Goal: Check status: Check status

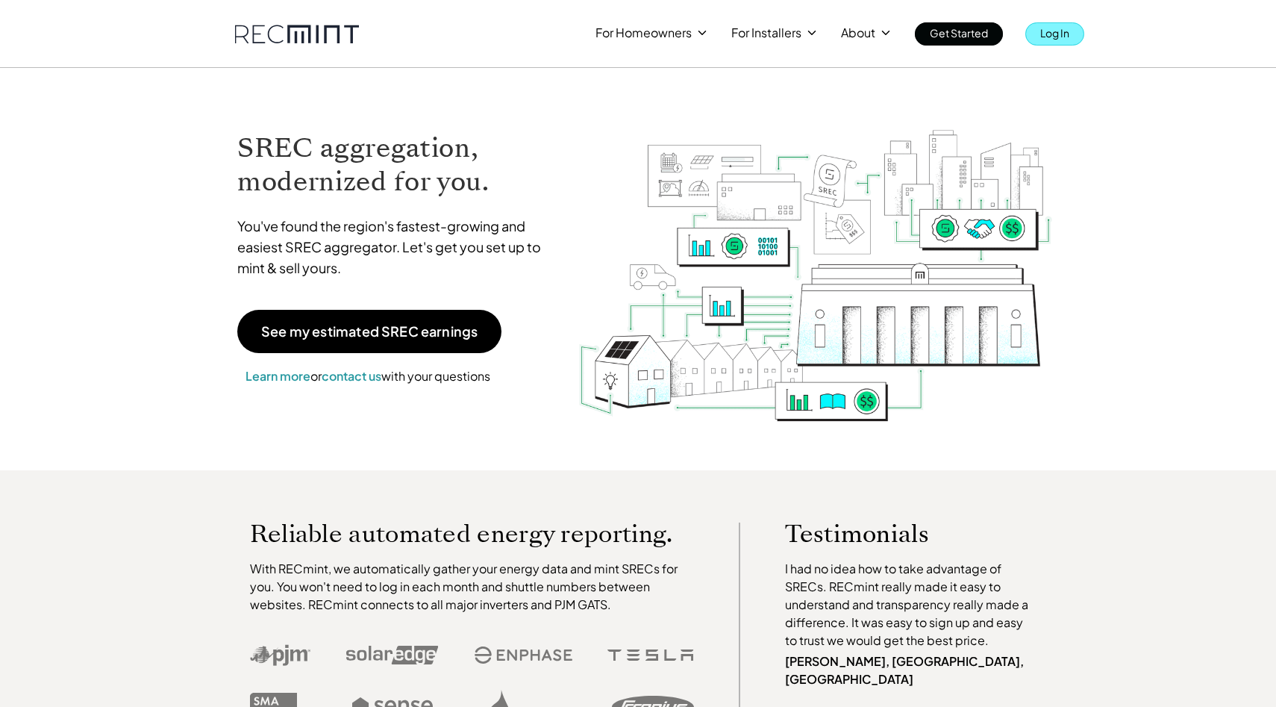
click at [1043, 36] on p "Log In" at bounding box center [1054, 32] width 29 height 21
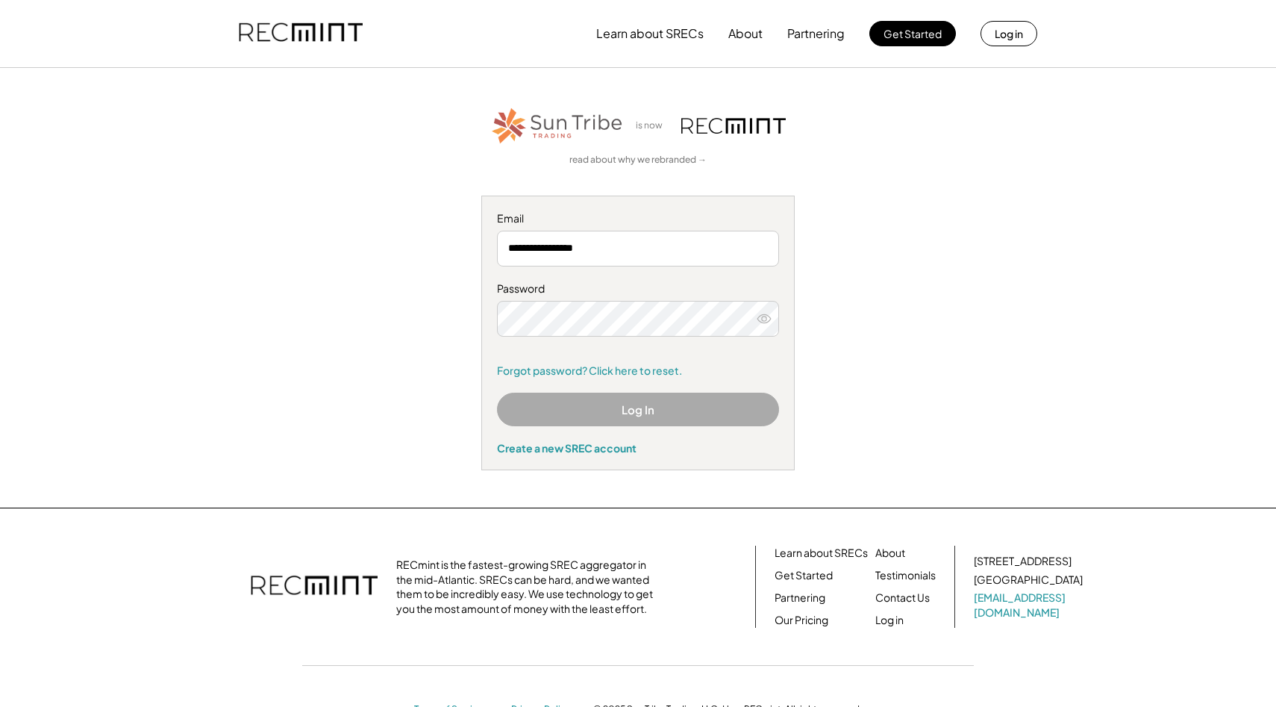
click at [626, 394] on button "Log In" at bounding box center [638, 410] width 282 height 34
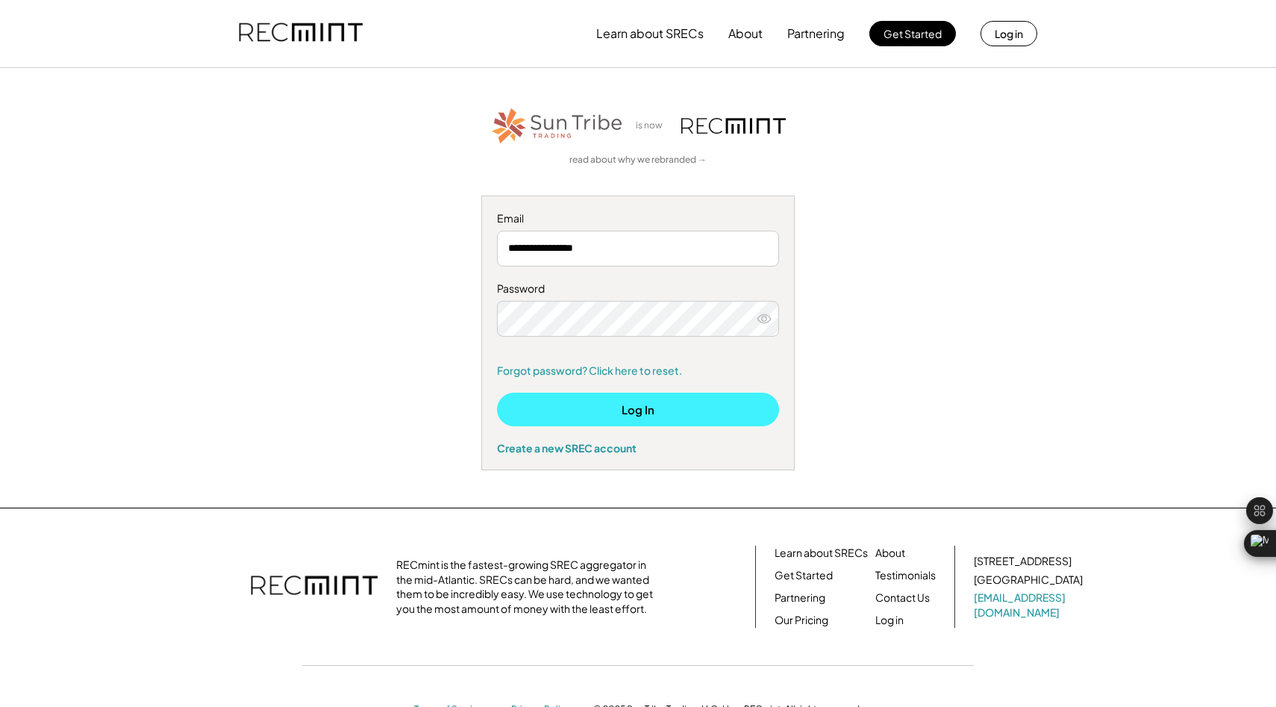
click at [664, 420] on button "Log In" at bounding box center [638, 410] width 282 height 34
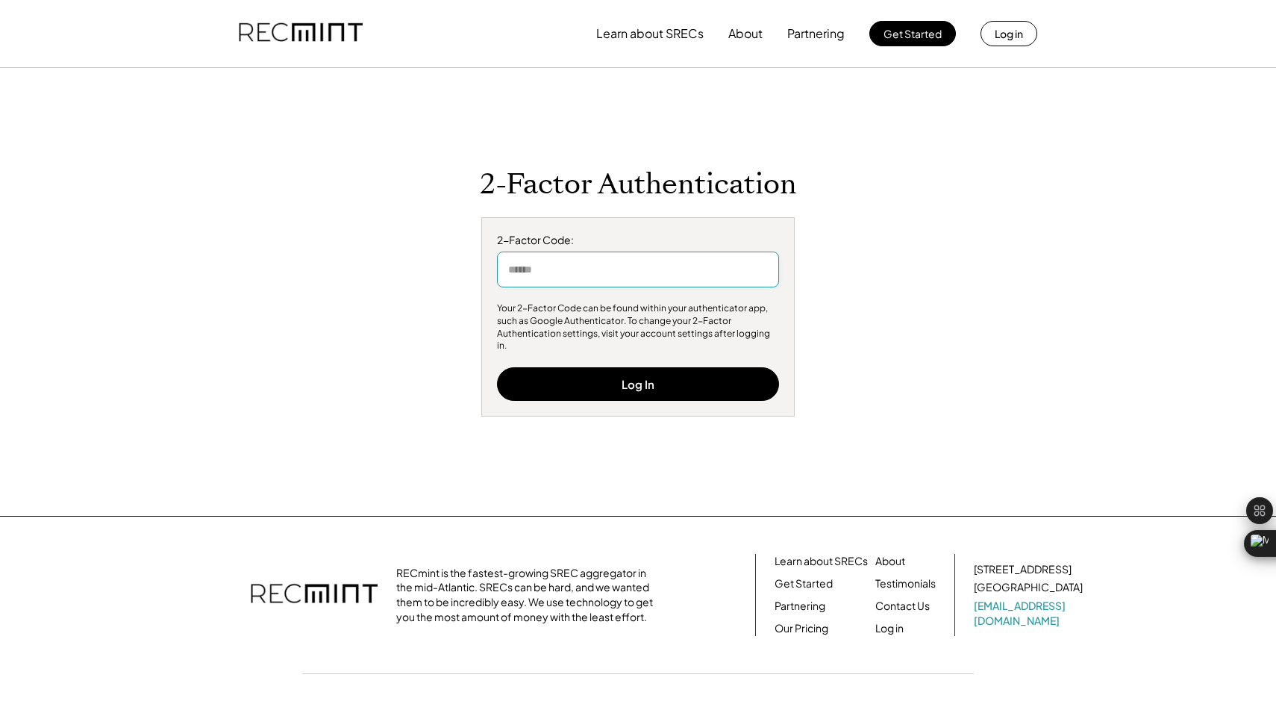
click at [584, 278] on input "input" at bounding box center [638, 269] width 282 height 36
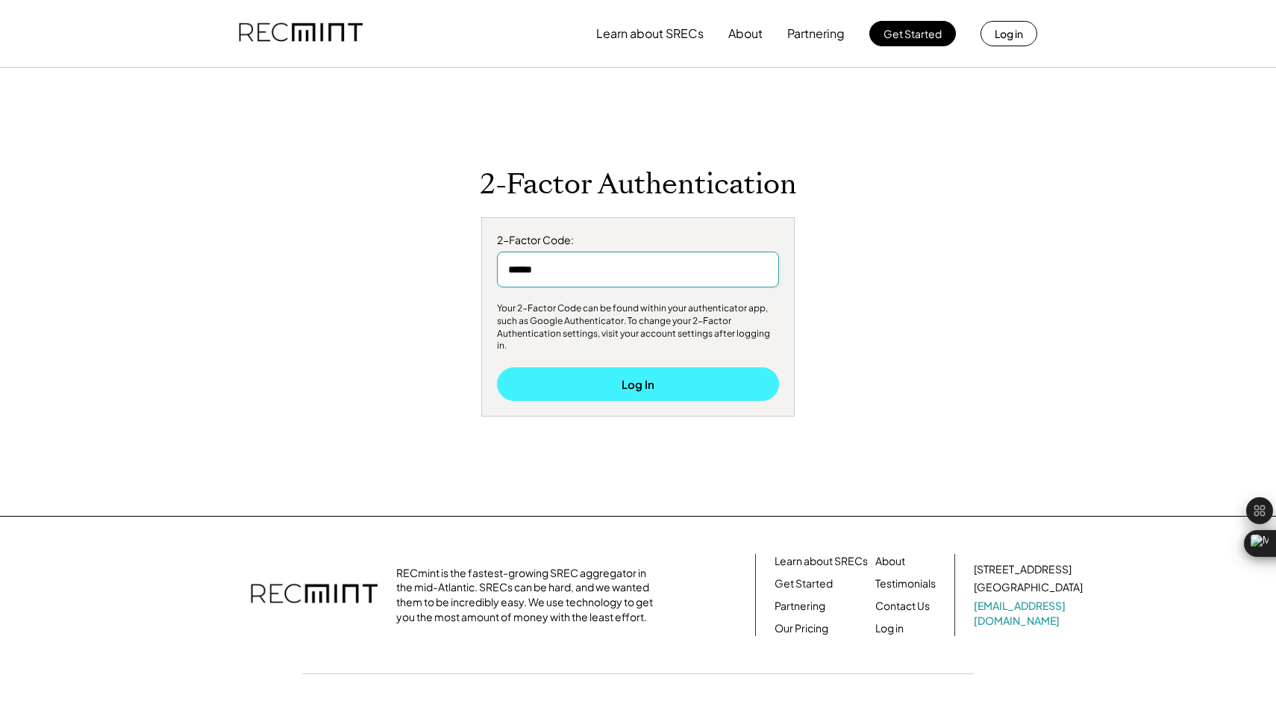
type input "******"
click at [609, 383] on button "Log In" at bounding box center [638, 384] width 282 height 34
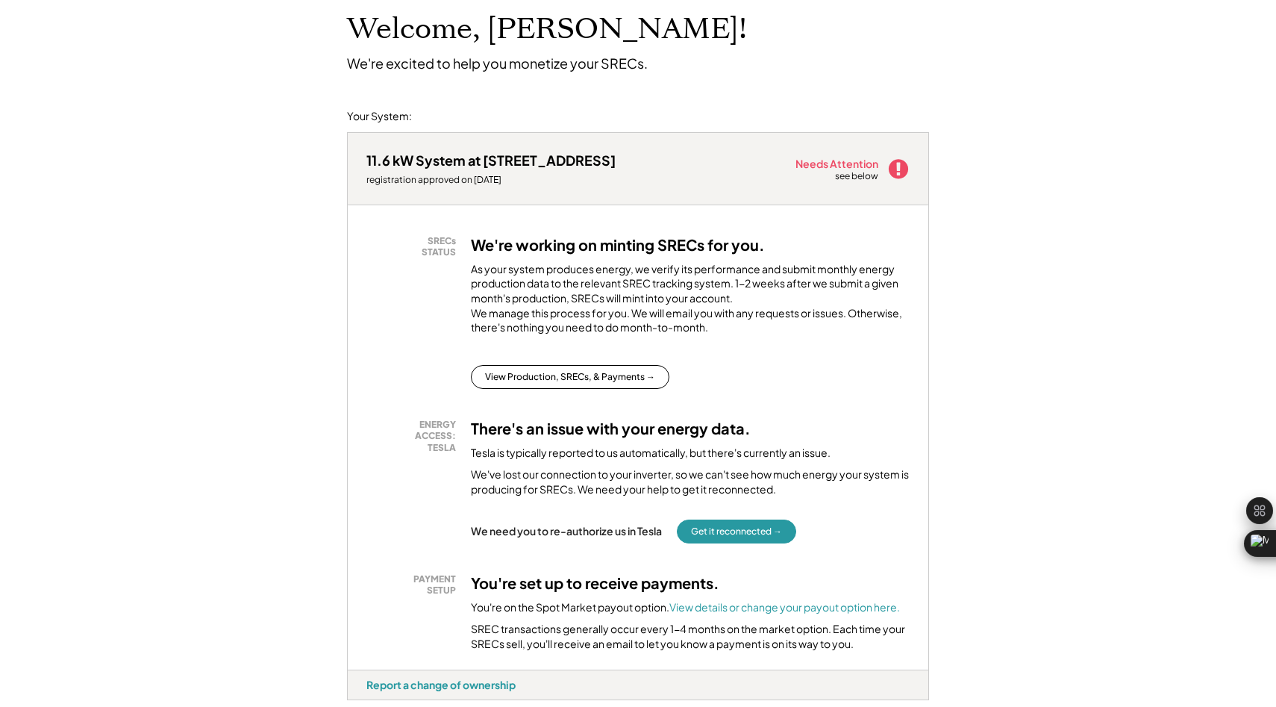
scroll to position [98, 0]
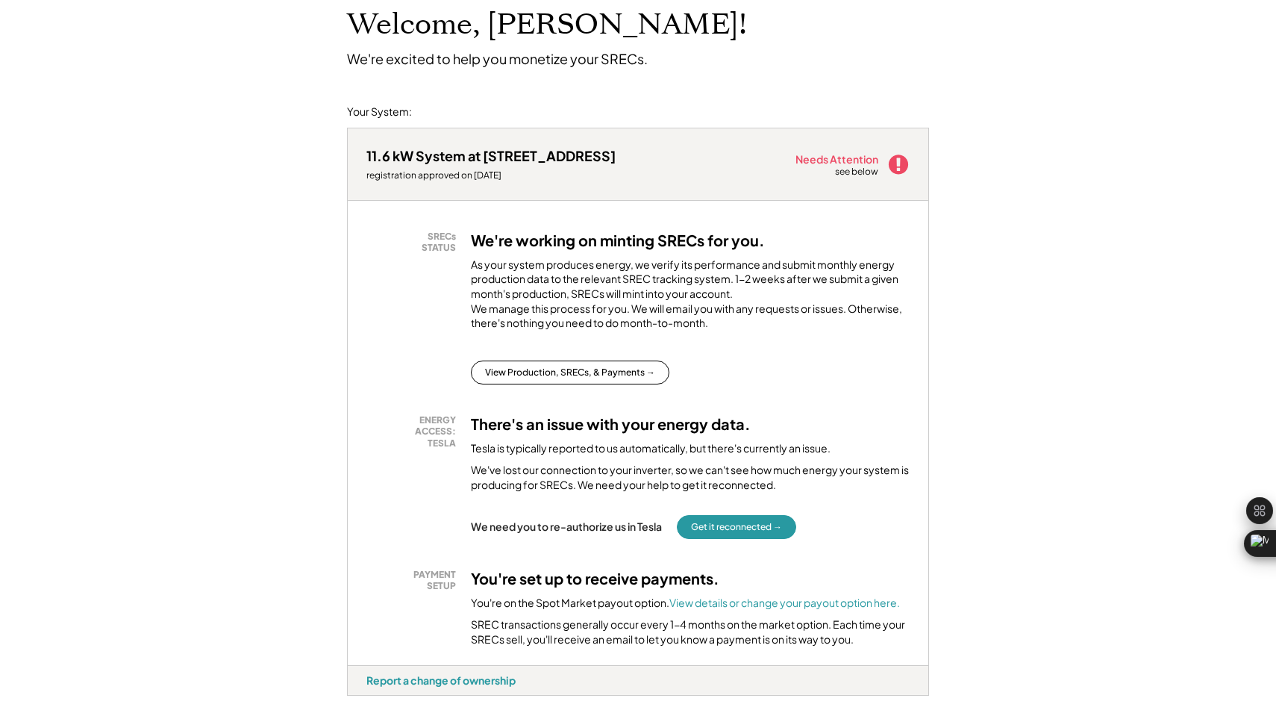
click at [858, 171] on div "see below" at bounding box center [857, 172] width 45 height 13
click at [715, 536] on button "Get it reconnected →" at bounding box center [736, 527] width 119 height 24
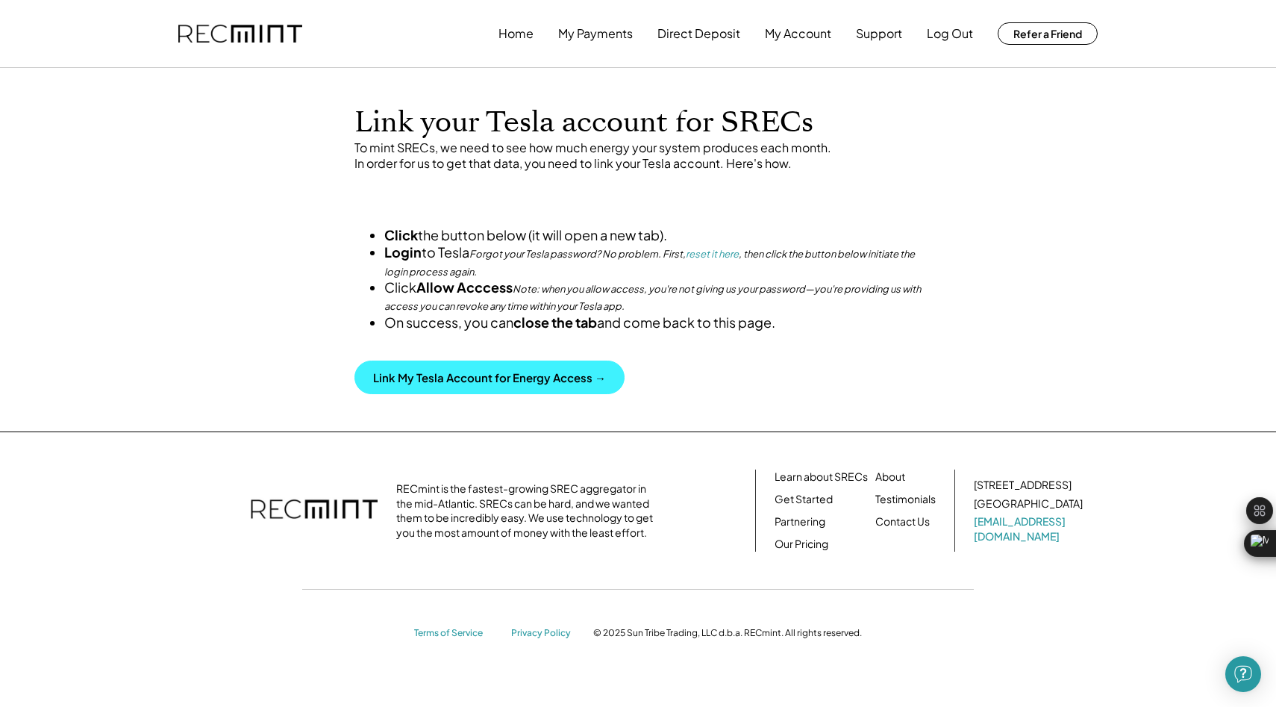
click at [570, 394] on button "Link My Tesla Account for Energy Access →" at bounding box center [489, 377] width 270 height 34
click at [493, 394] on button "Link My Tesla Account for Energy Access →" at bounding box center [489, 377] width 270 height 34
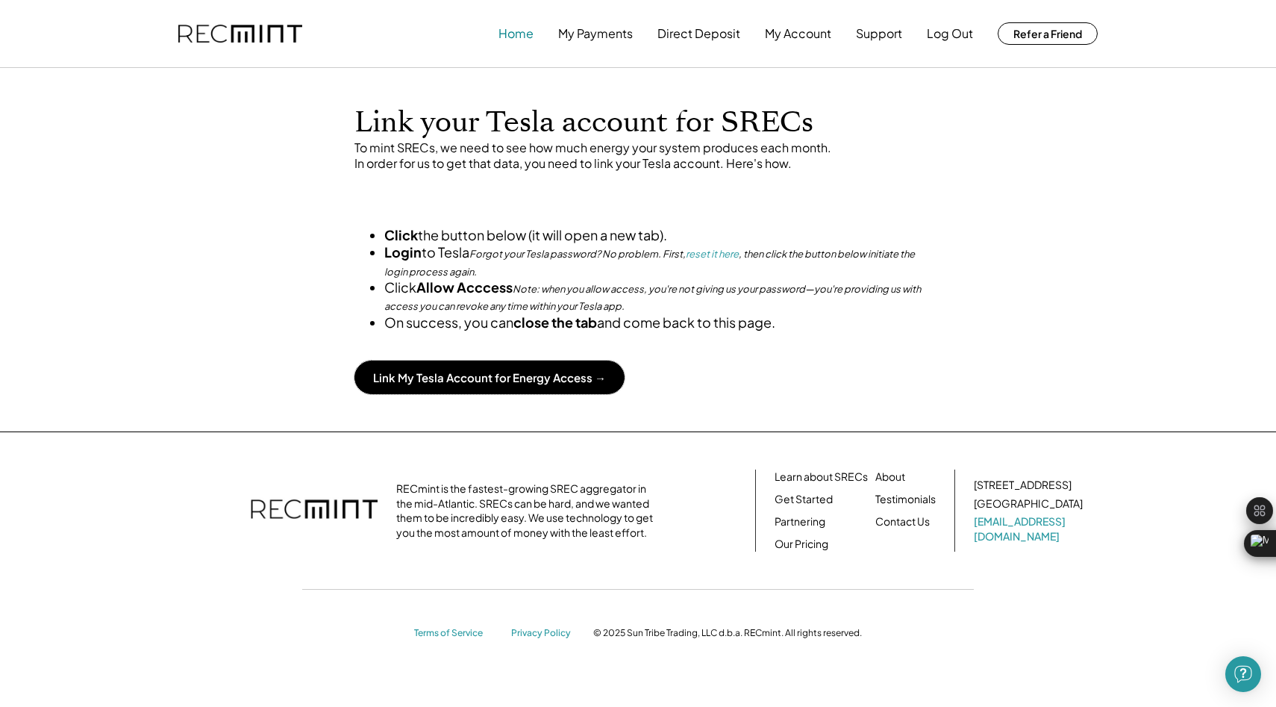
click at [530, 40] on button "Home" at bounding box center [516, 34] width 35 height 30
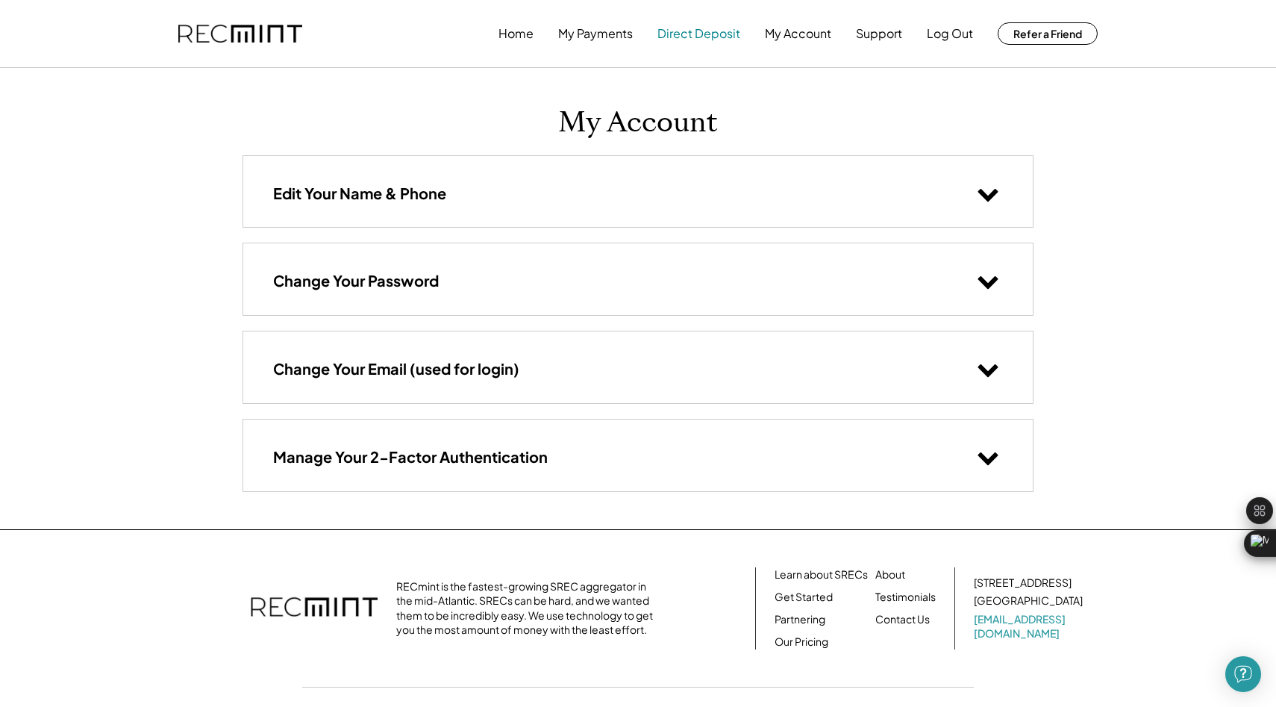
click at [625, 31] on button "My Payments" at bounding box center [595, 34] width 75 height 30
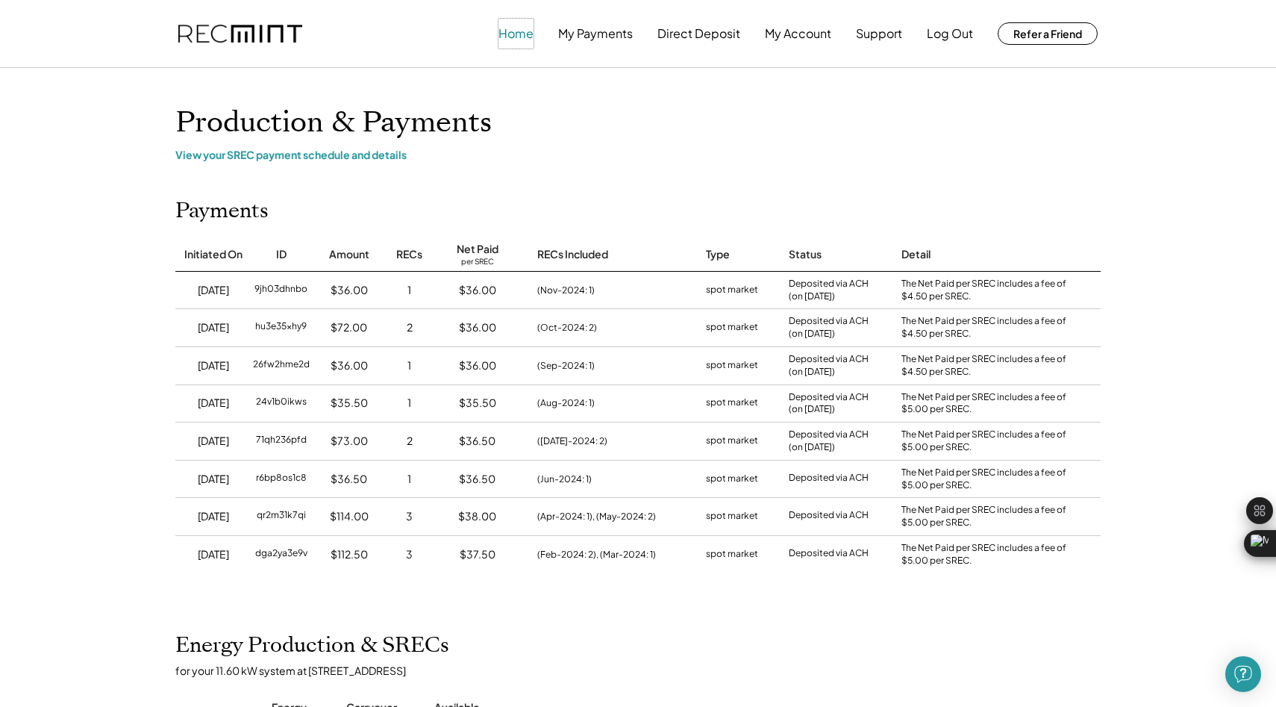
click at [513, 37] on button "Home" at bounding box center [516, 34] width 35 height 30
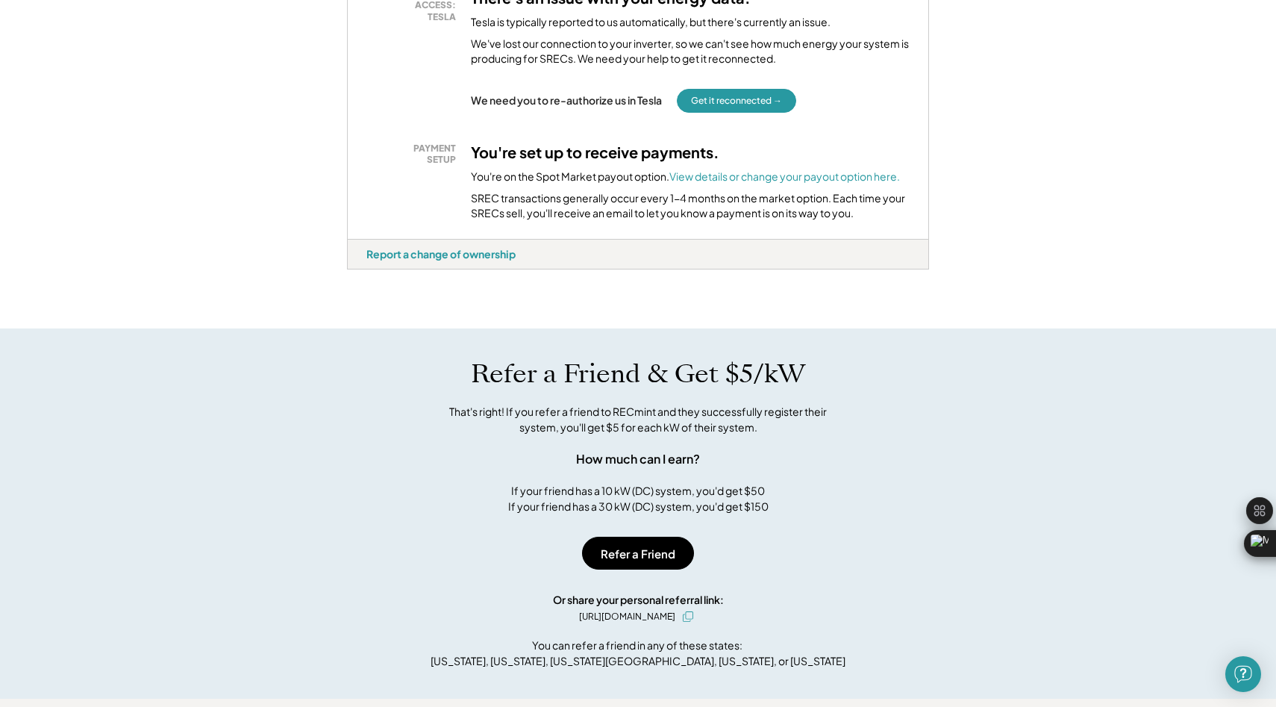
scroll to position [594, 0]
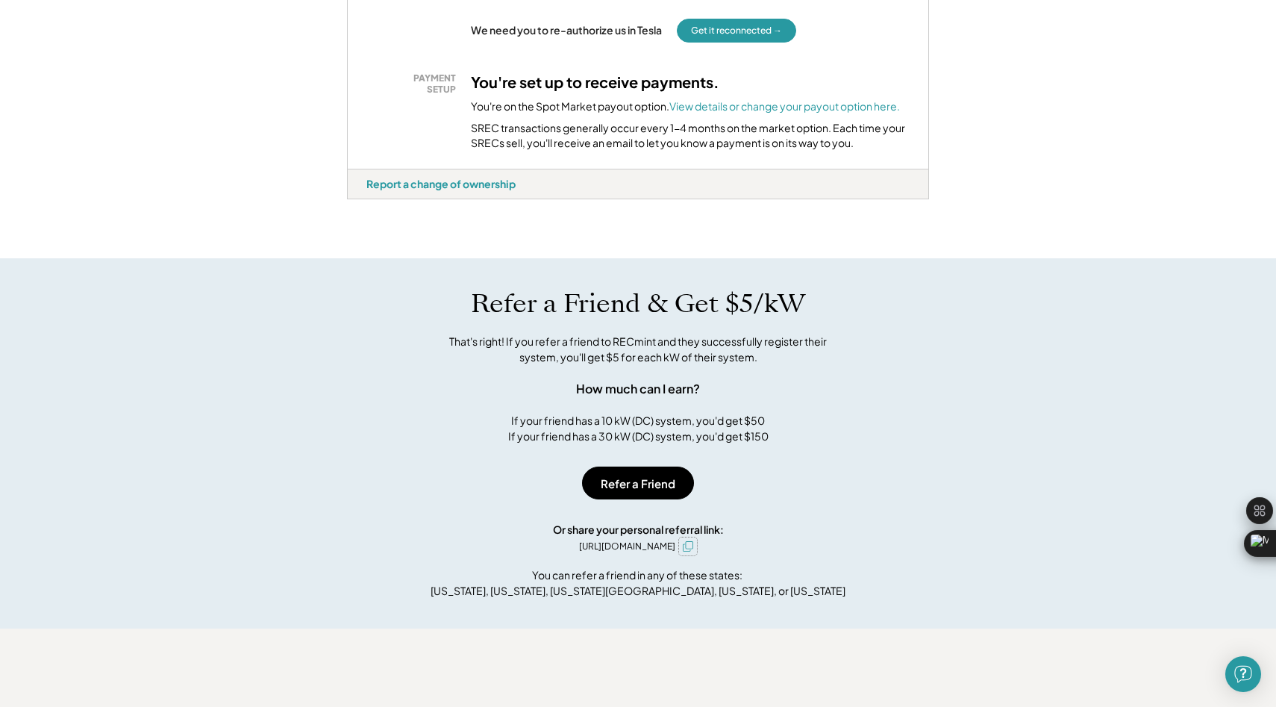
click at [697, 555] on button at bounding box center [688, 546] width 18 height 18
click at [693, 551] on icon at bounding box center [688, 546] width 10 height 10
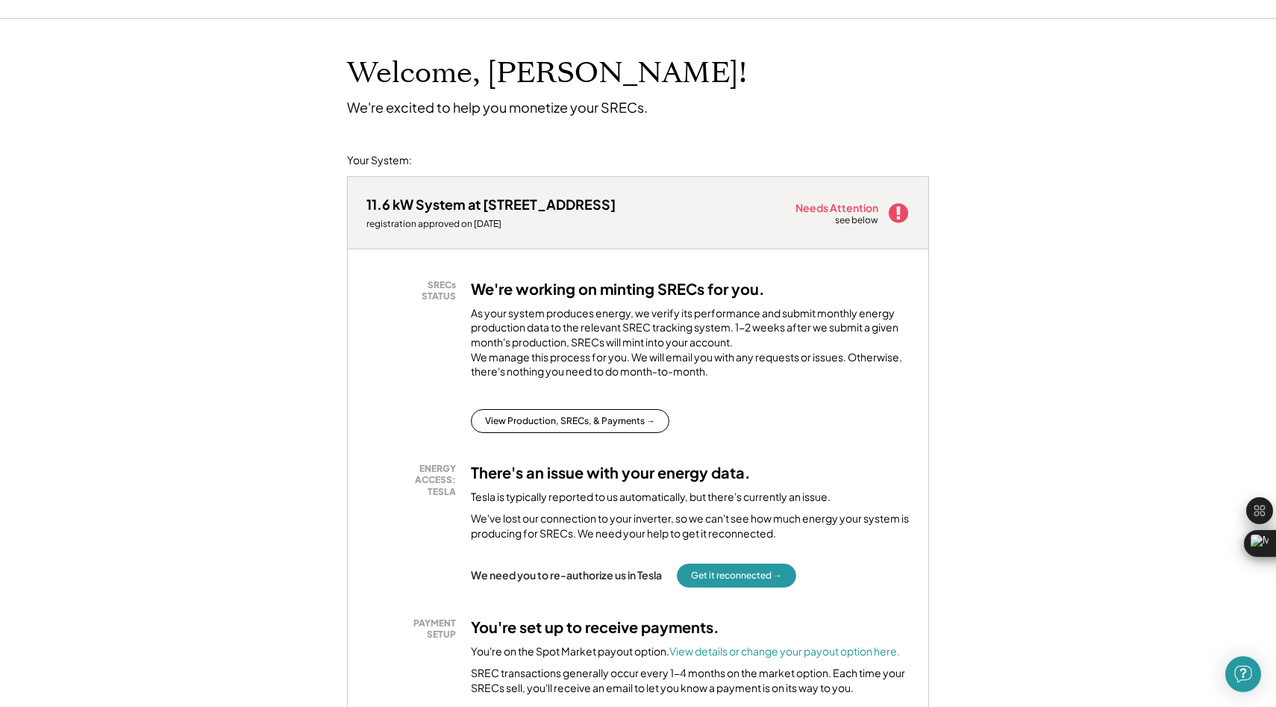
scroll to position [0, 0]
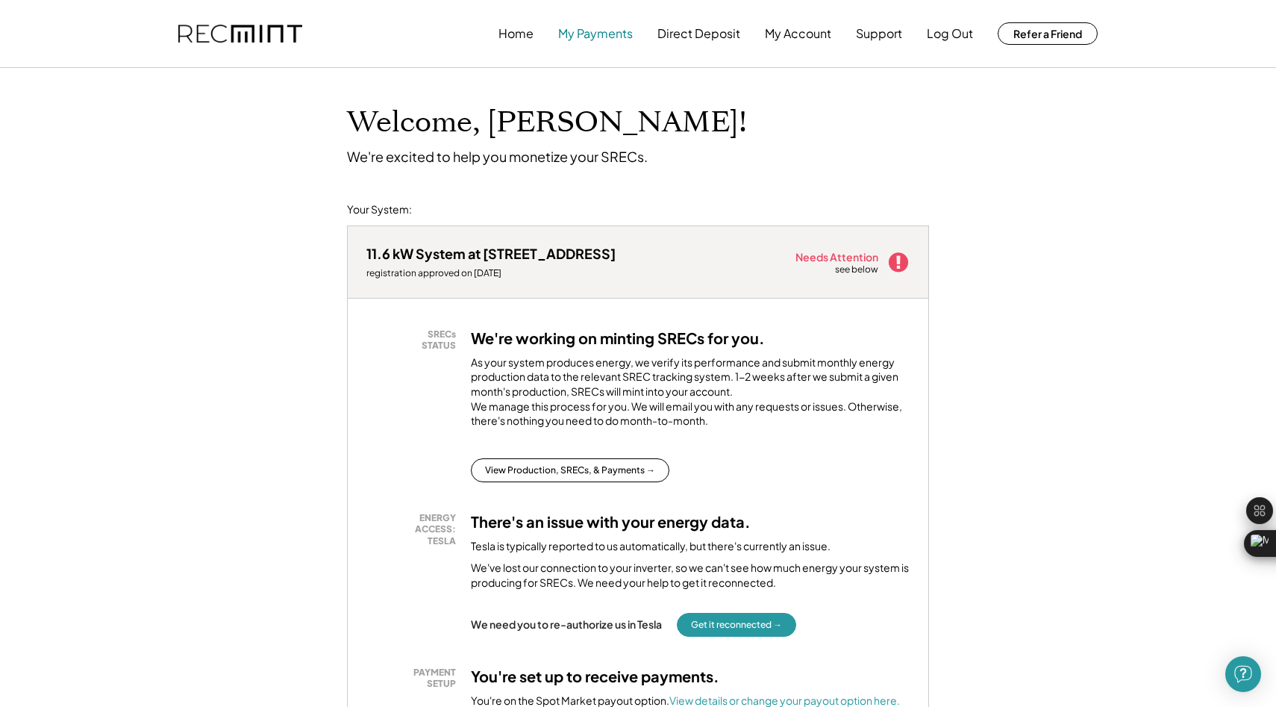
click at [616, 37] on button "My Payments" at bounding box center [595, 34] width 75 height 30
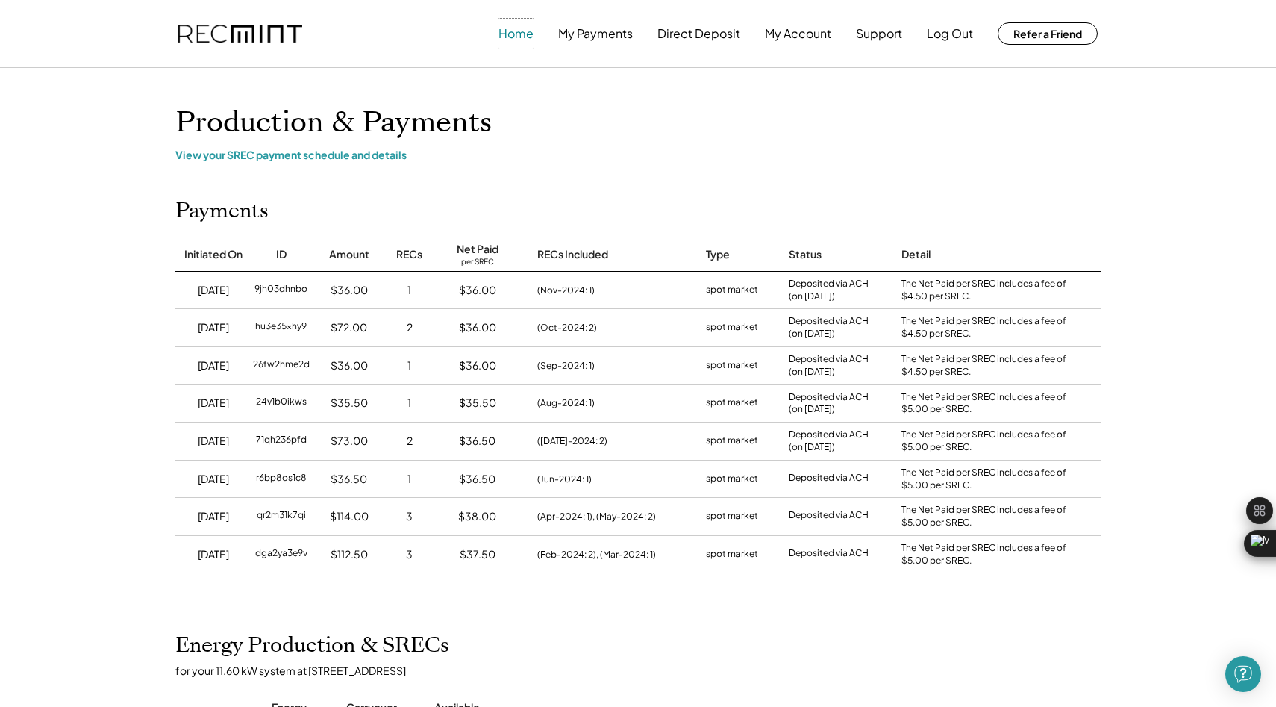
click at [500, 28] on button "Home" at bounding box center [516, 34] width 35 height 30
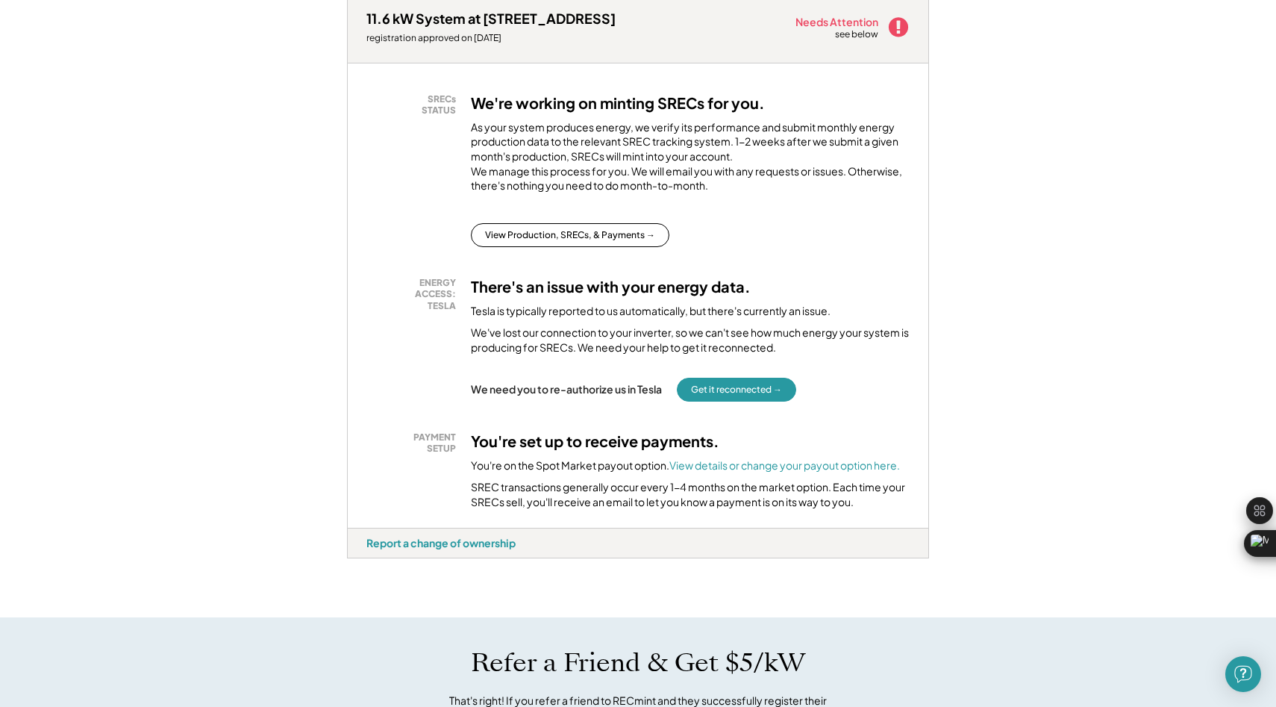
scroll to position [262, 0]
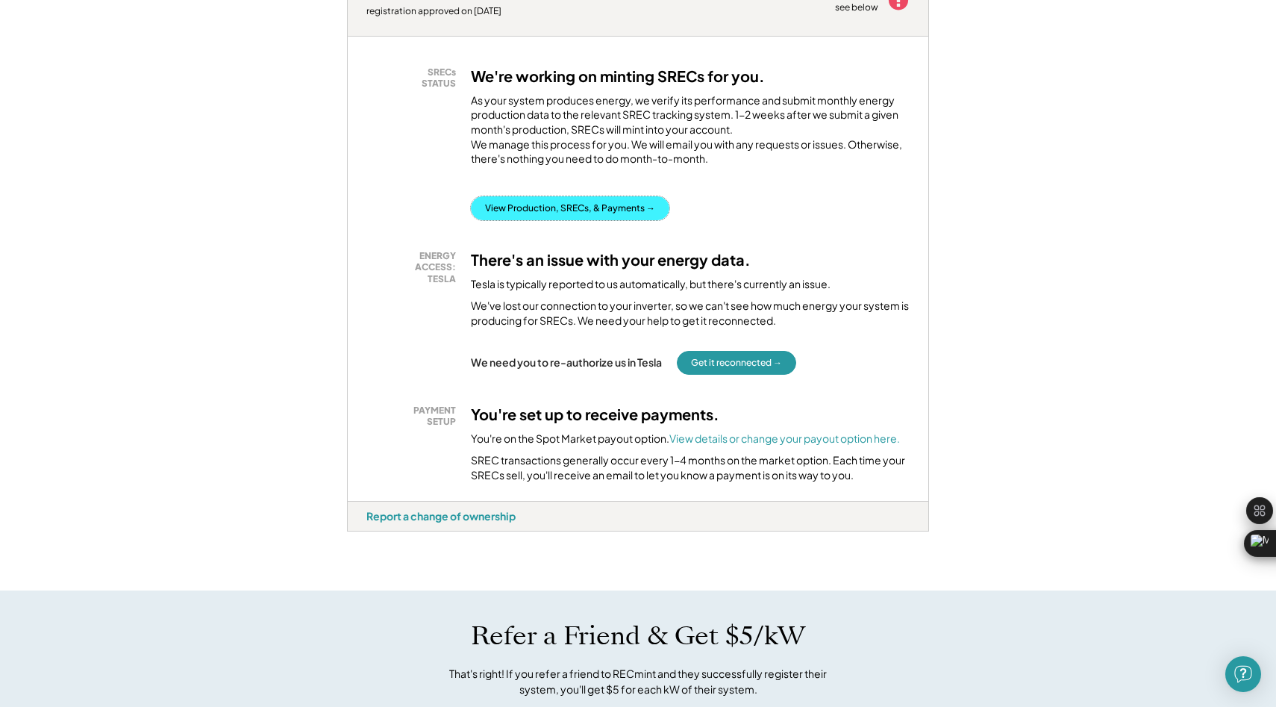
click at [616, 213] on button "View Production, SRECs, & Payments →" at bounding box center [570, 208] width 199 height 24
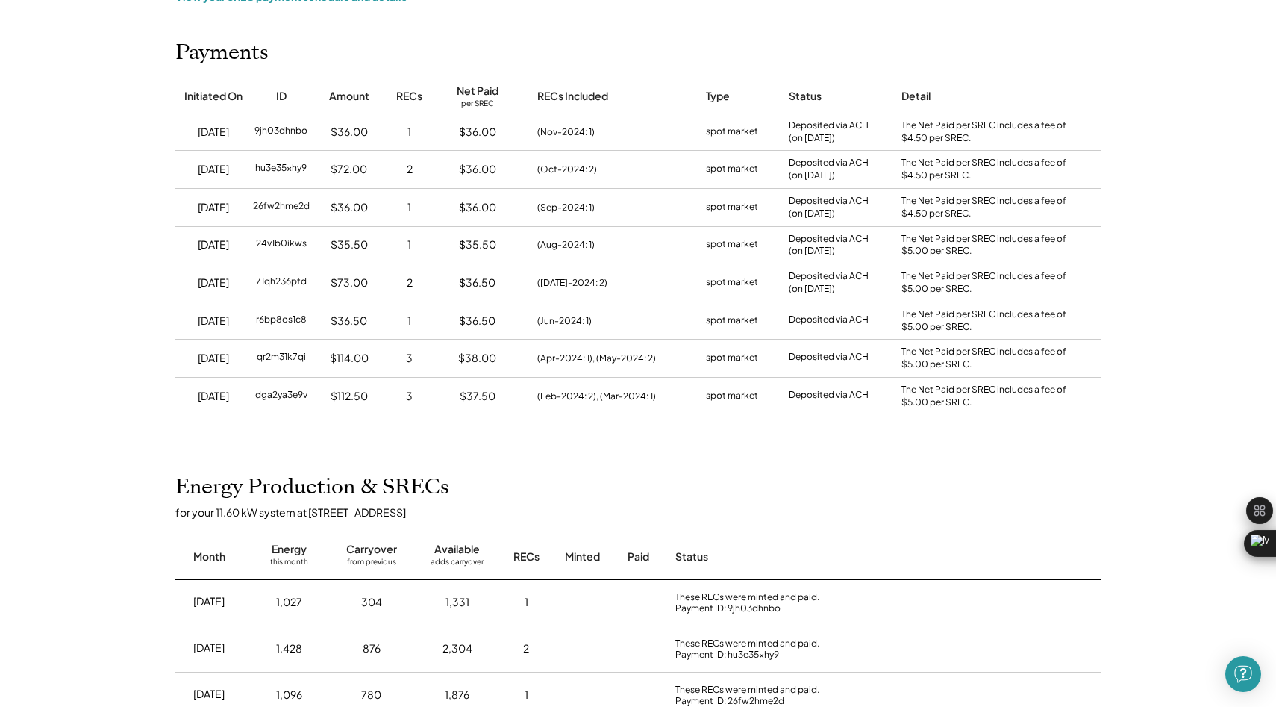
scroll to position [156, 0]
